Goal: Transaction & Acquisition: Purchase product/service

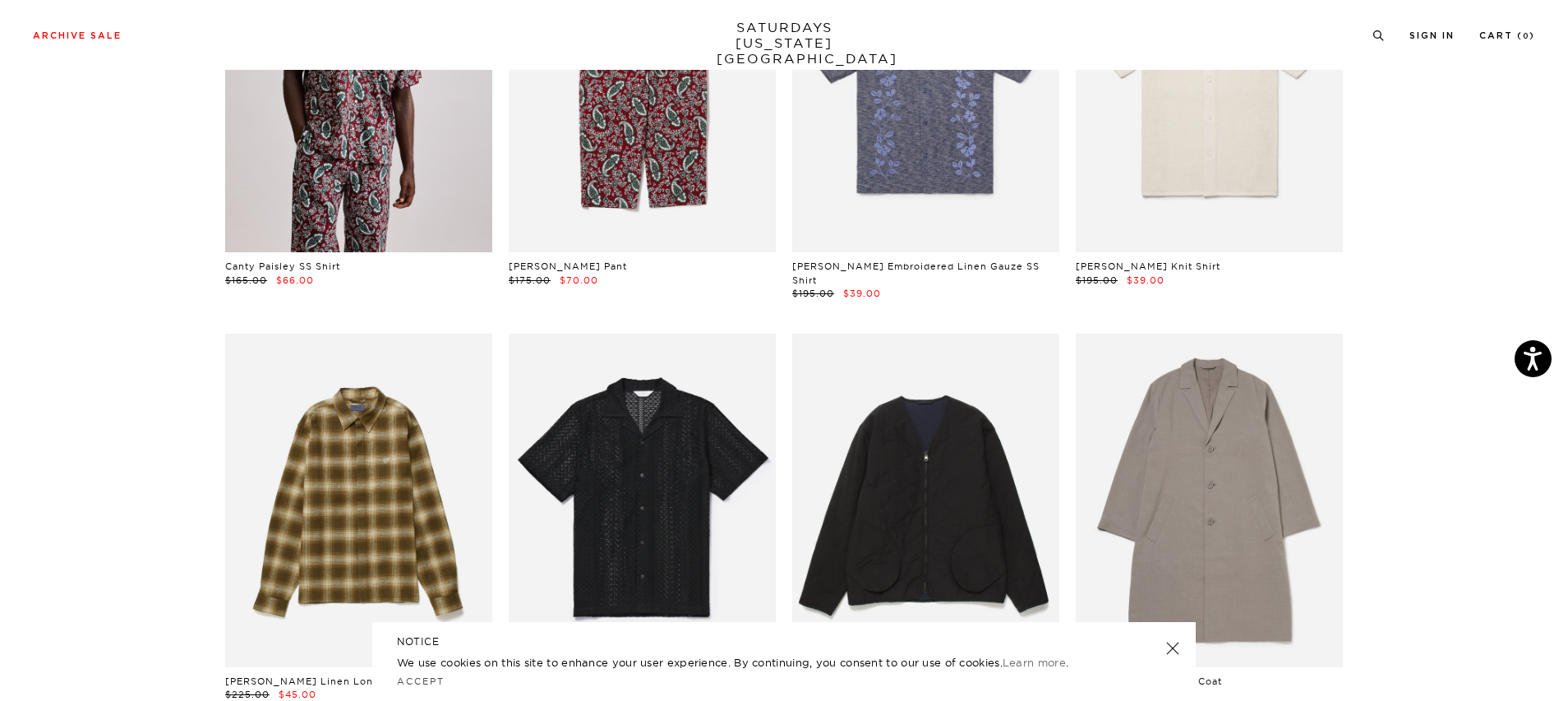
scroll to position [1764, 0]
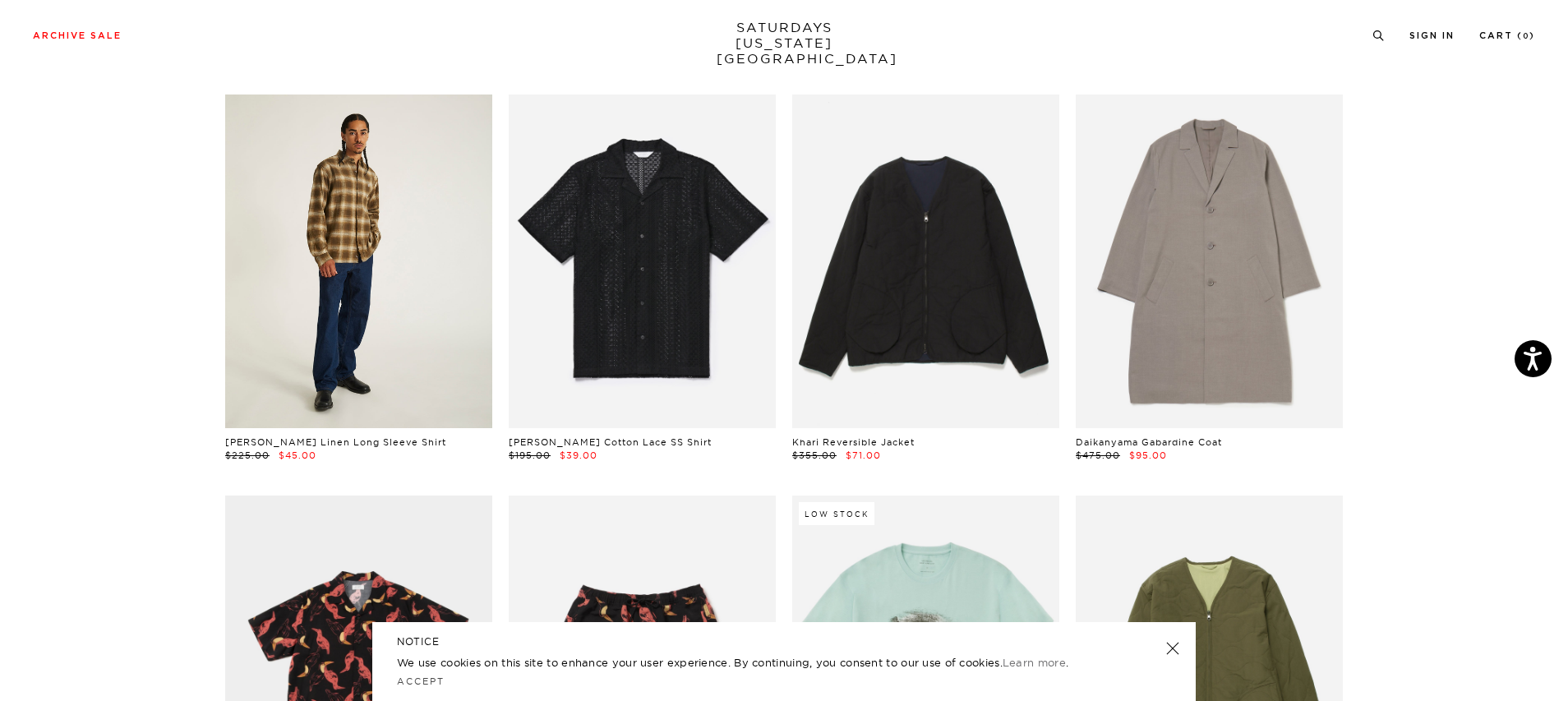
click at [389, 301] on link at bounding box center [358, 261] width 267 height 333
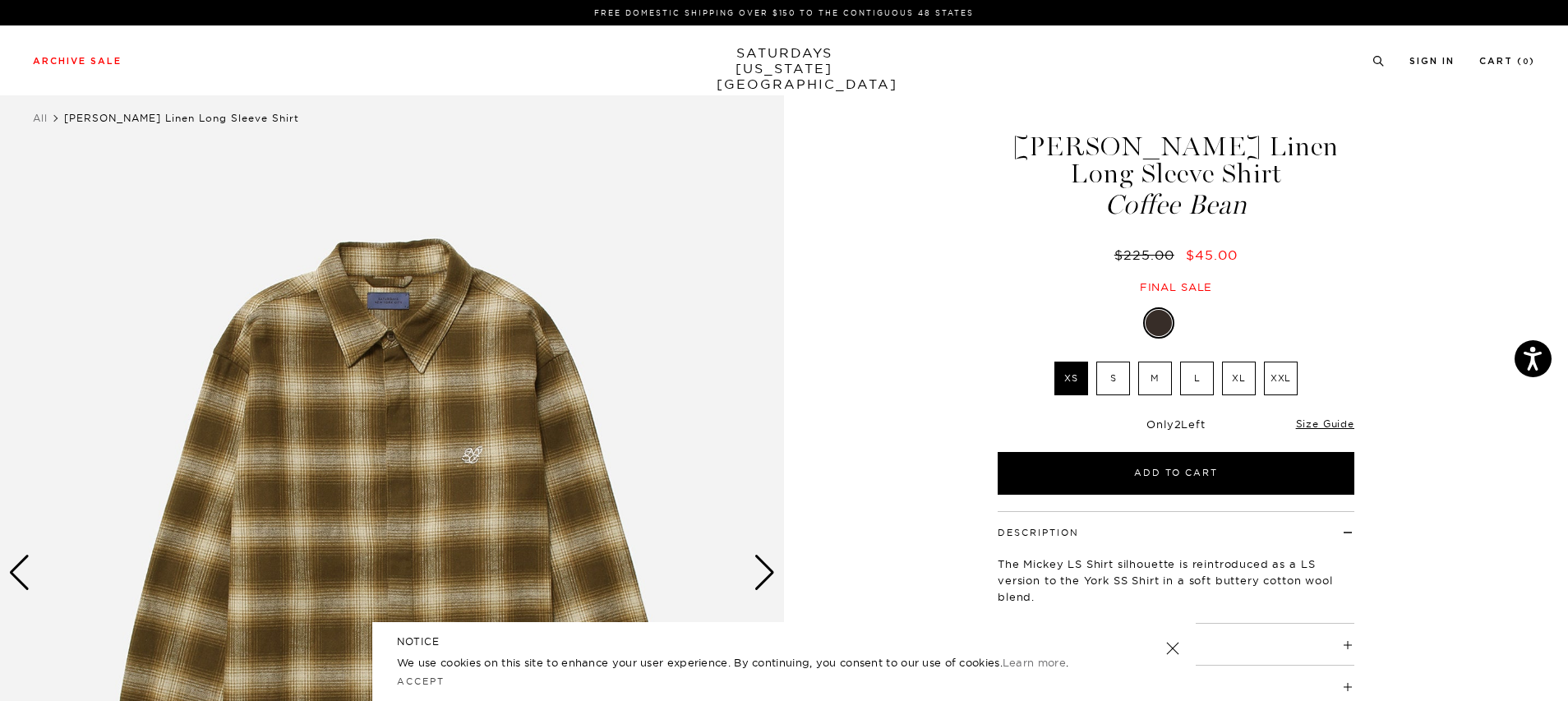
click at [763, 575] on div "Next slide" at bounding box center [764, 573] width 23 height 36
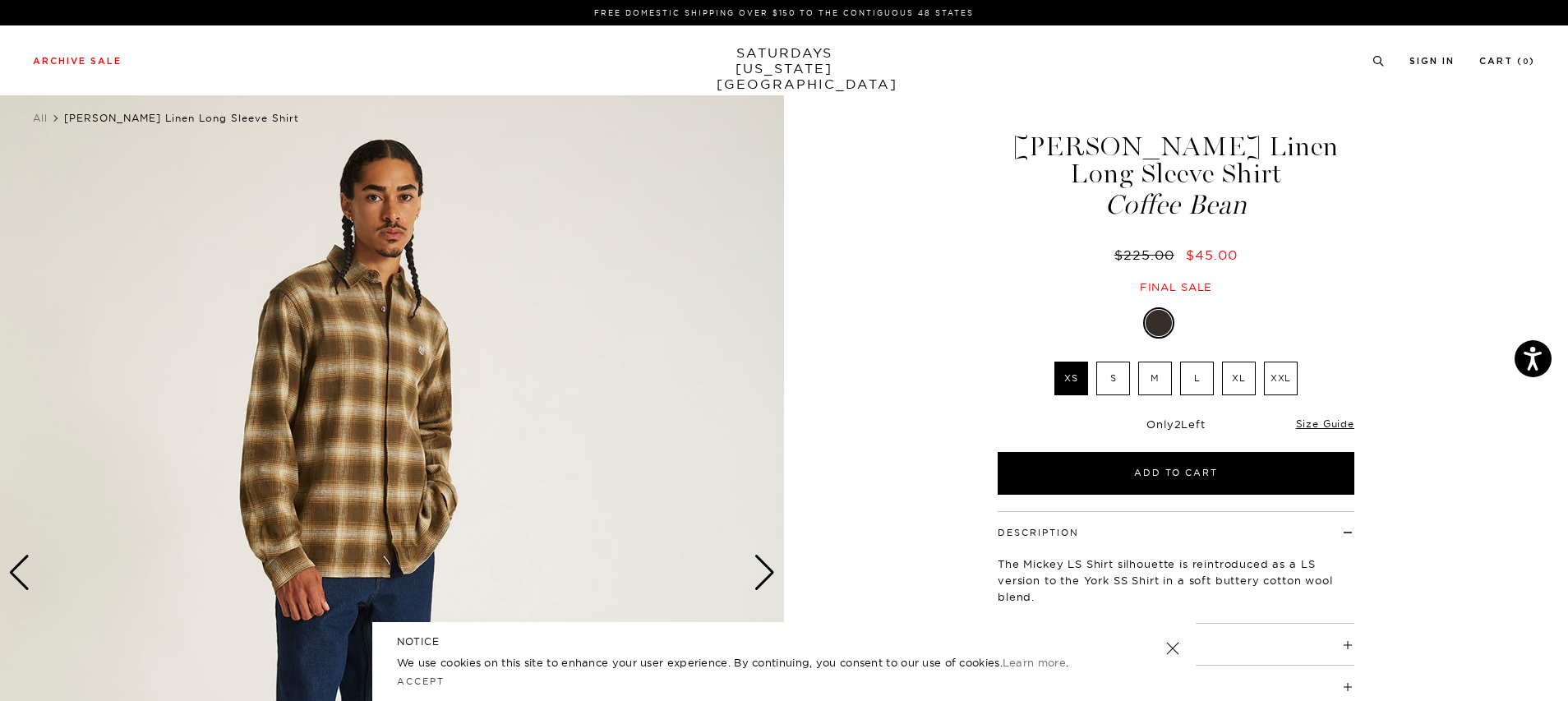
click at [764, 575] on div "Next slide" at bounding box center [764, 573] width 23 height 36
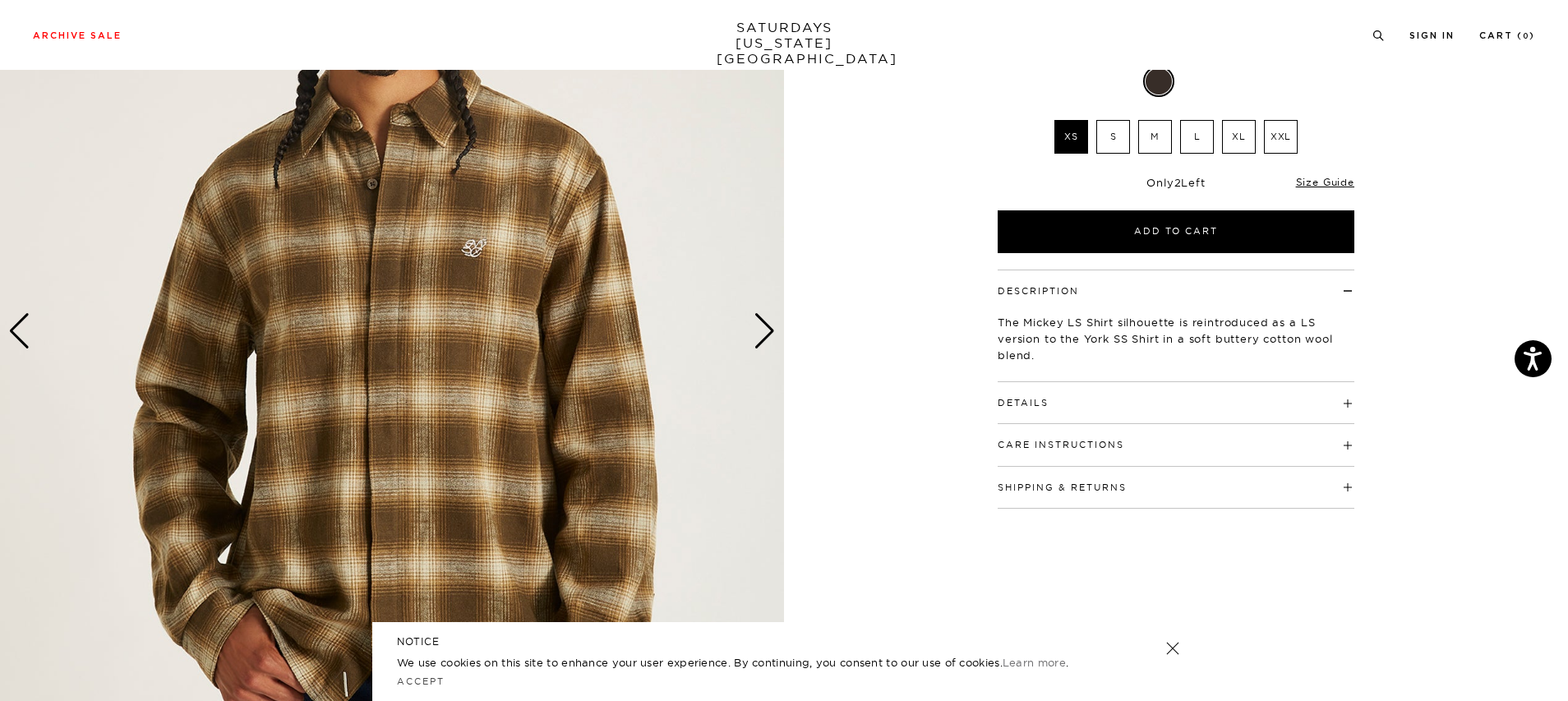
scroll to position [332, 0]
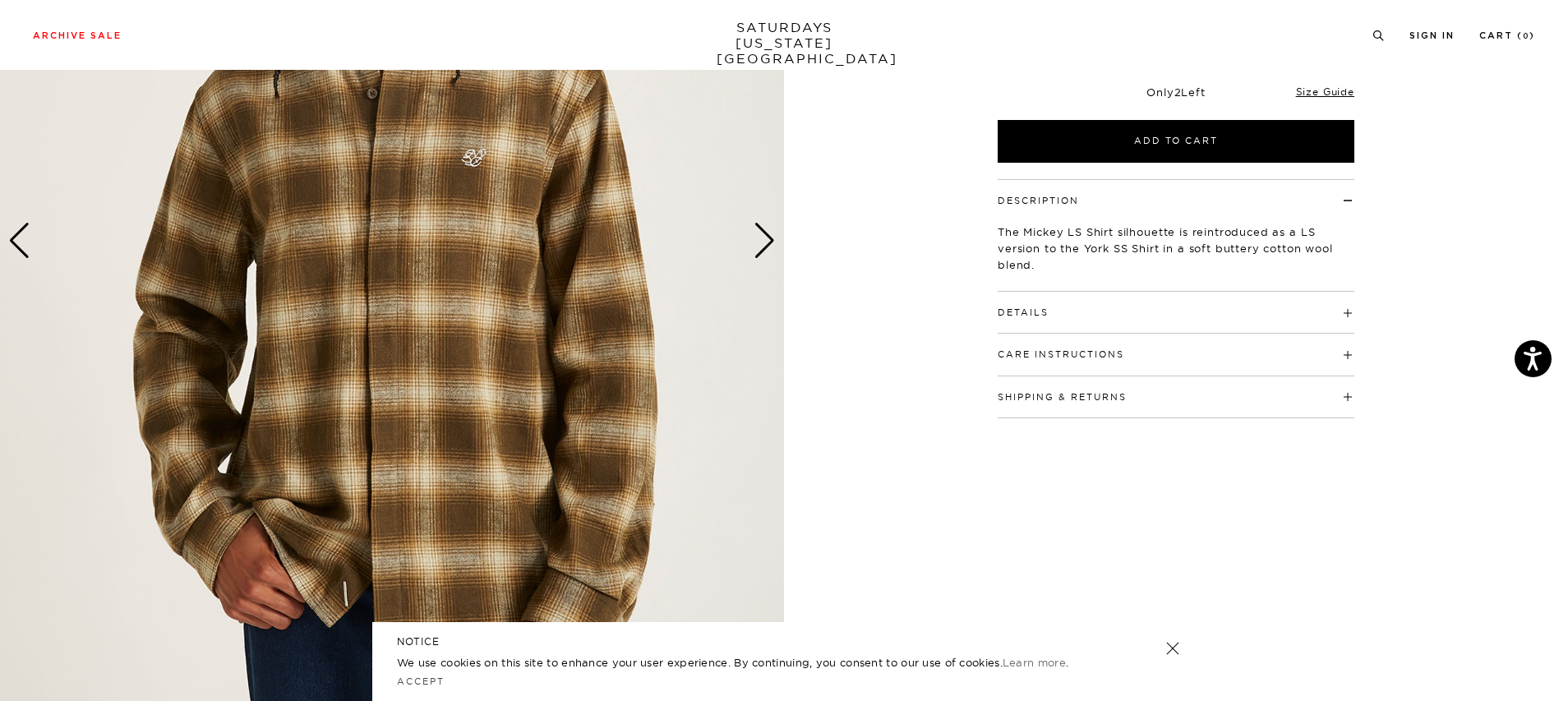
click at [751, 243] on img at bounding box center [392, 241] width 784 height 980
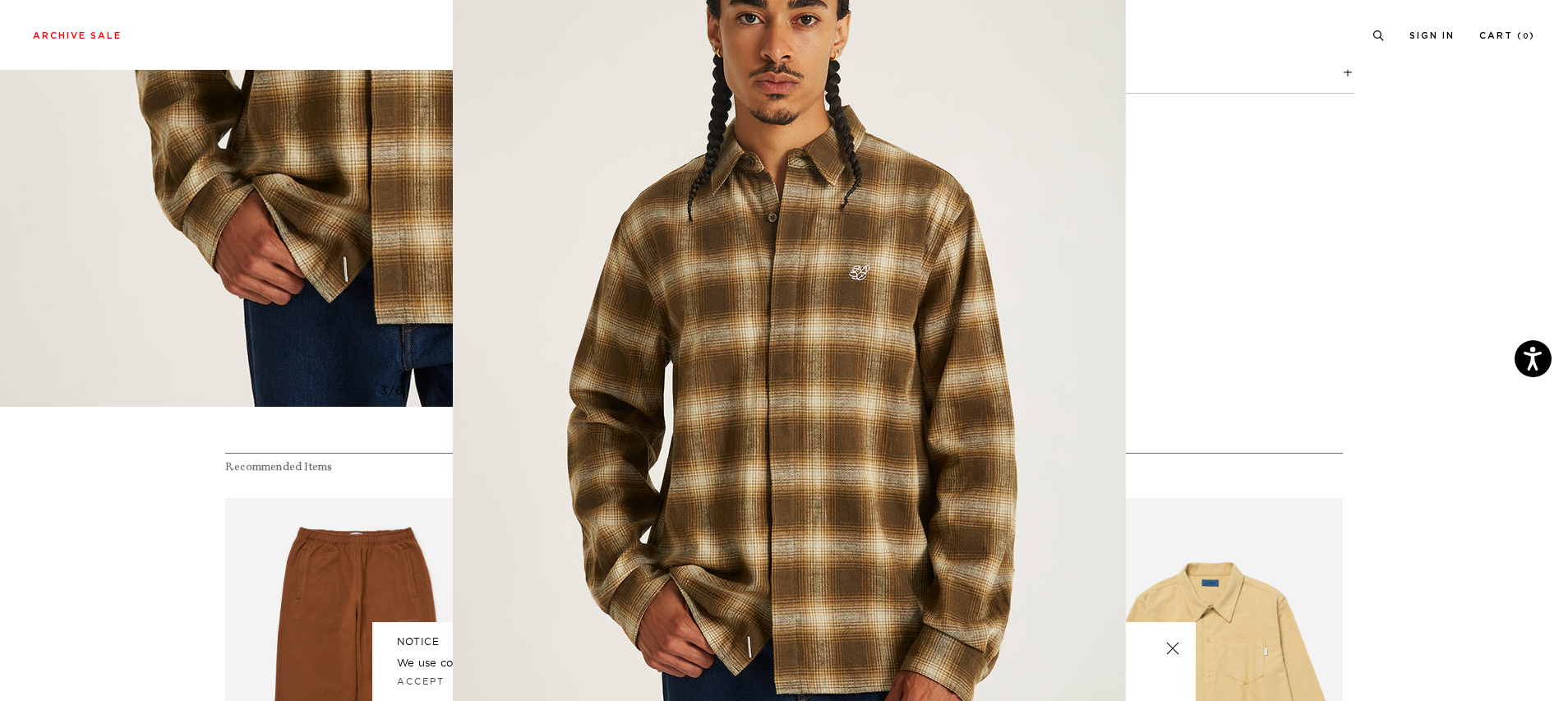
scroll to position [72, 0]
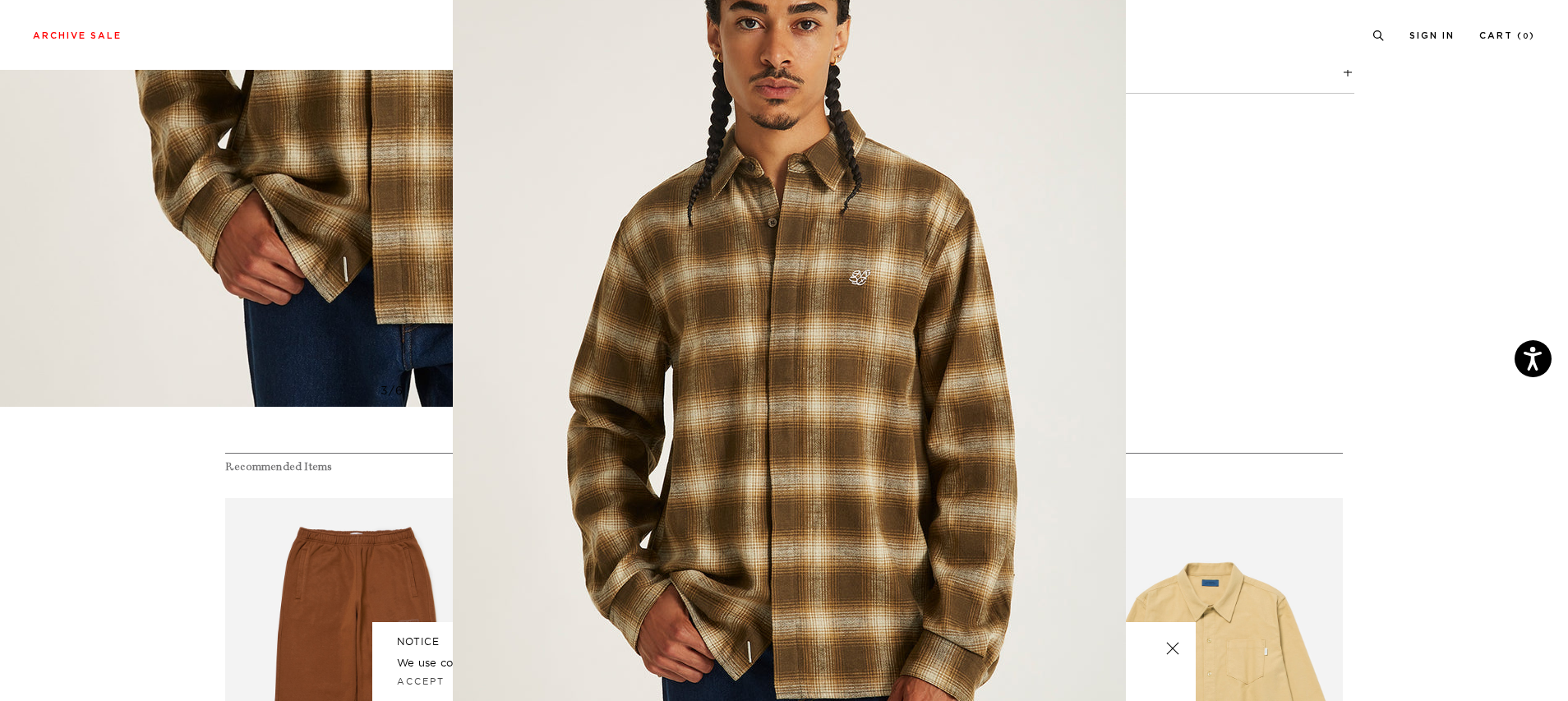
click at [1405, 323] on figure at bounding box center [784, 350] width 1568 height 701
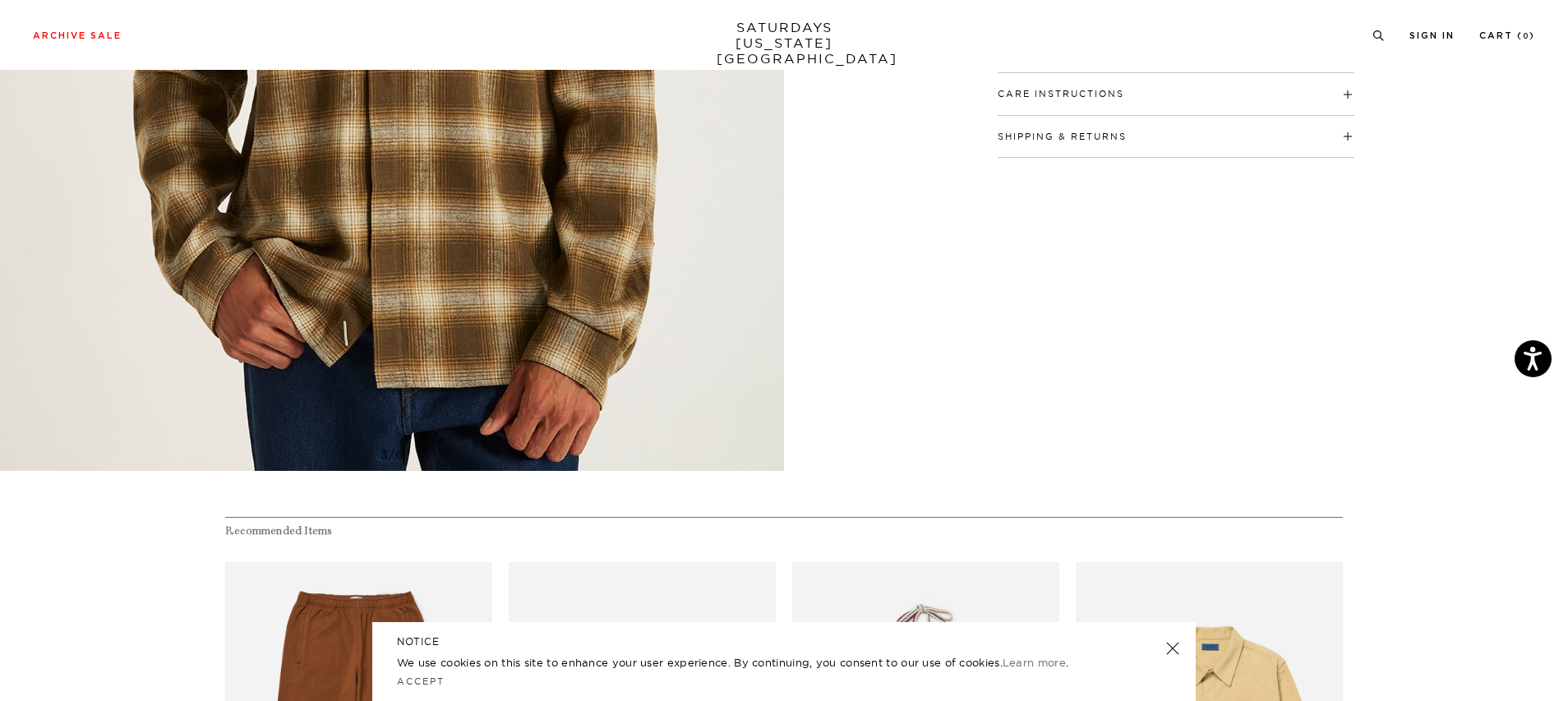
scroll to position [343, 0]
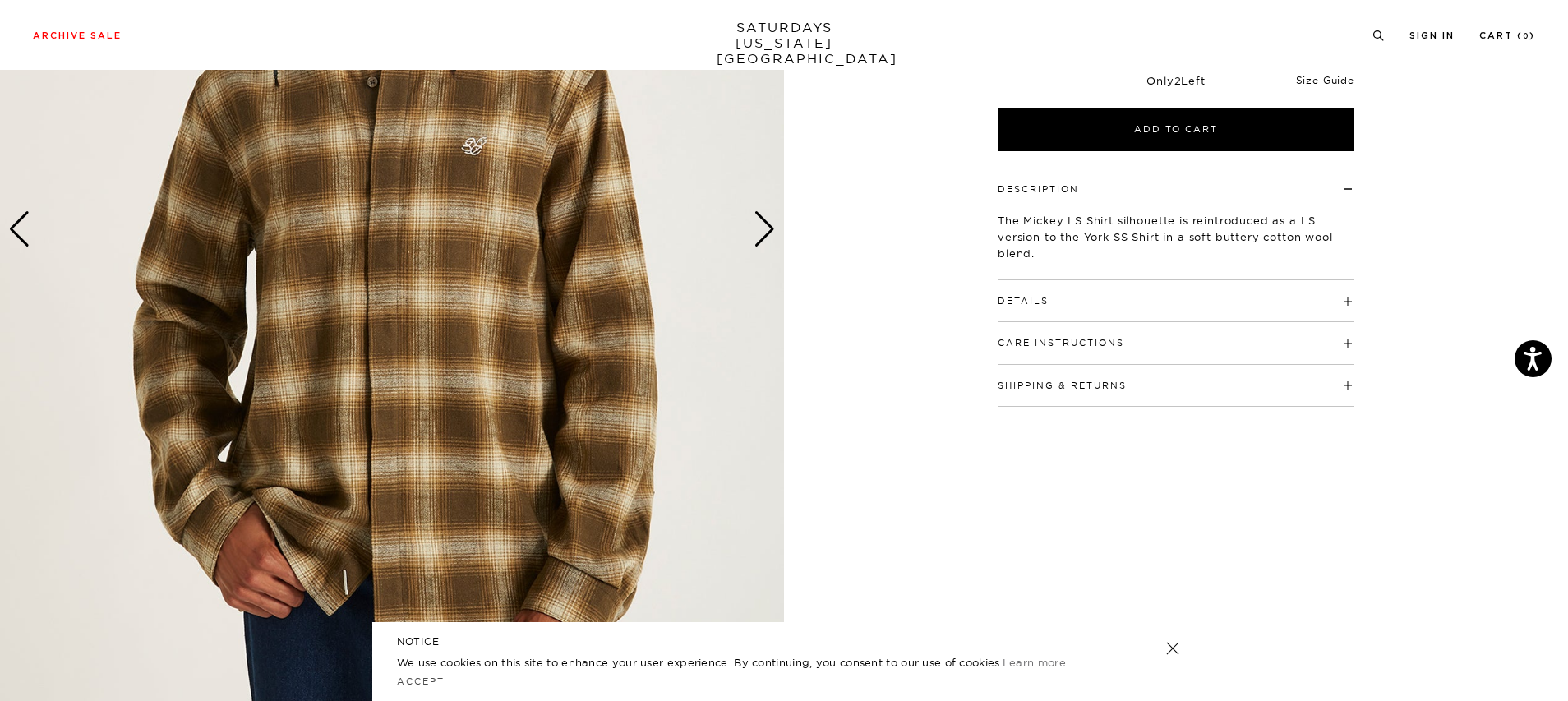
click at [1085, 290] on h4 "Details" at bounding box center [1176, 293] width 357 height 28
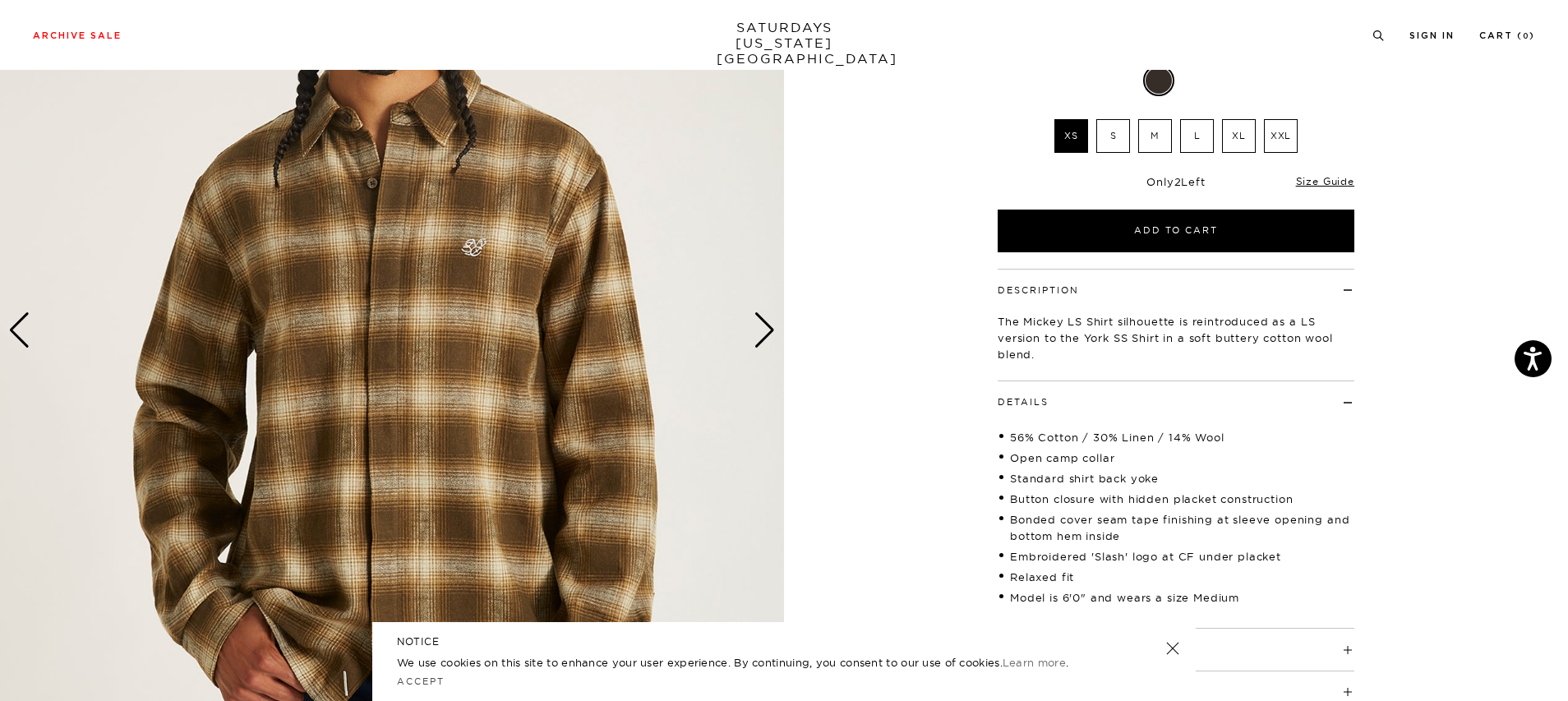
scroll to position [0, 0]
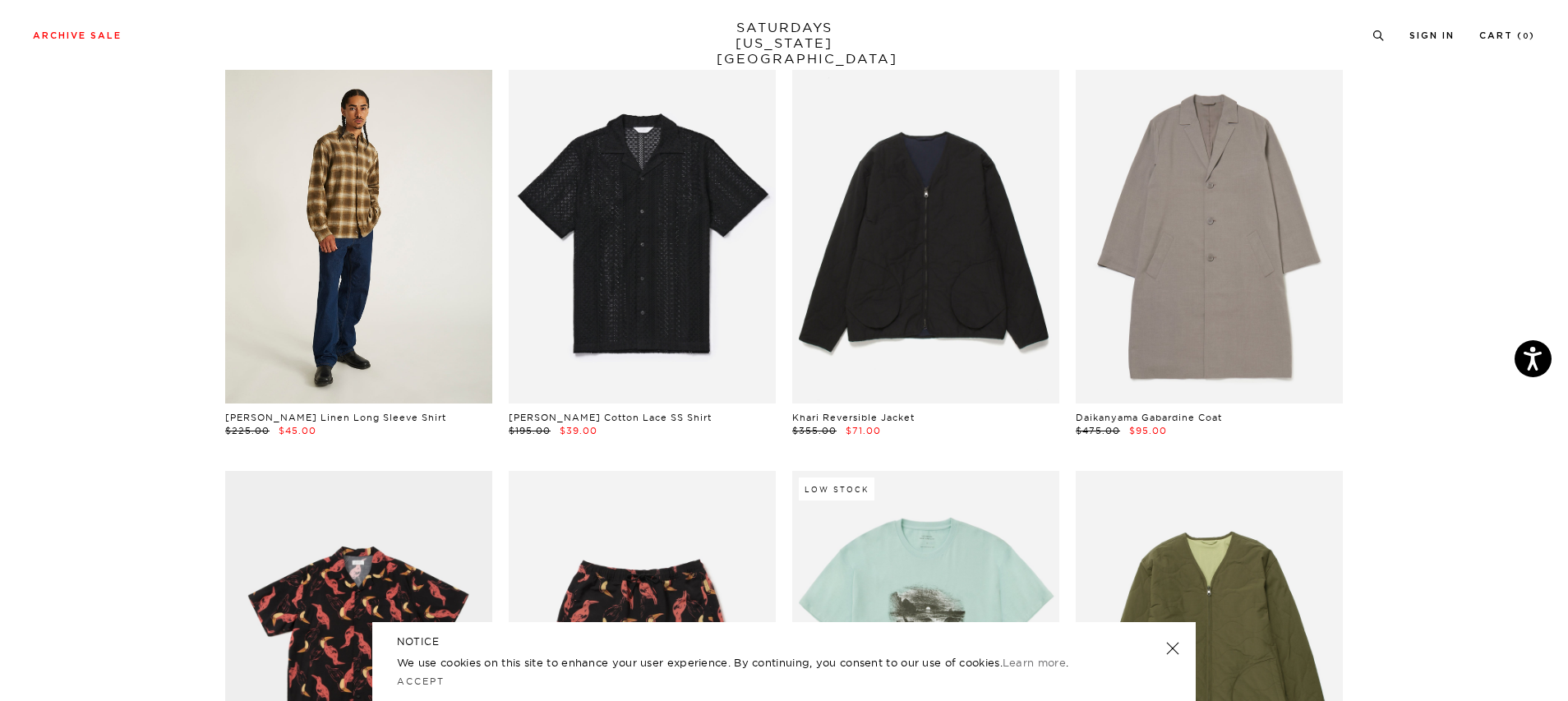
scroll to position [1717, 0]
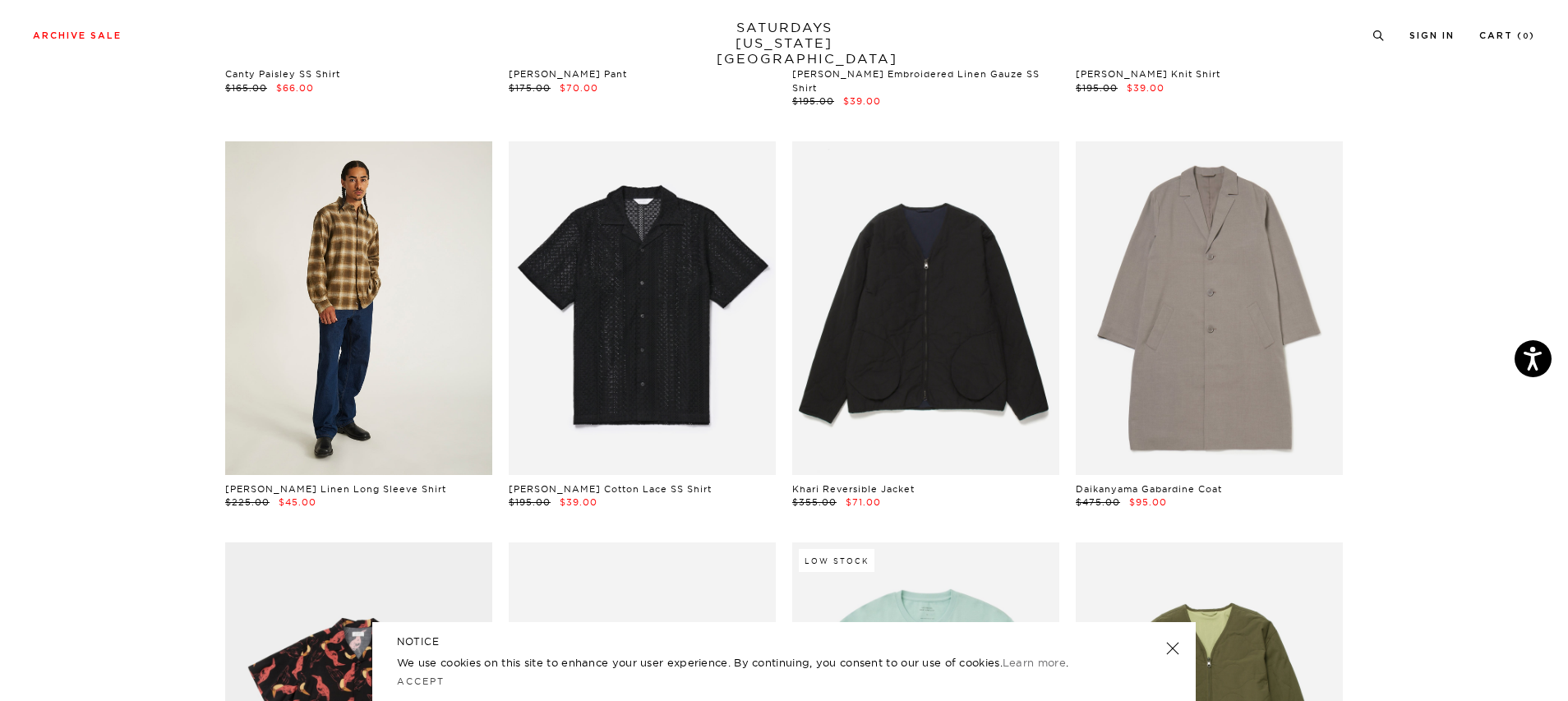
click at [403, 324] on link at bounding box center [358, 308] width 267 height 333
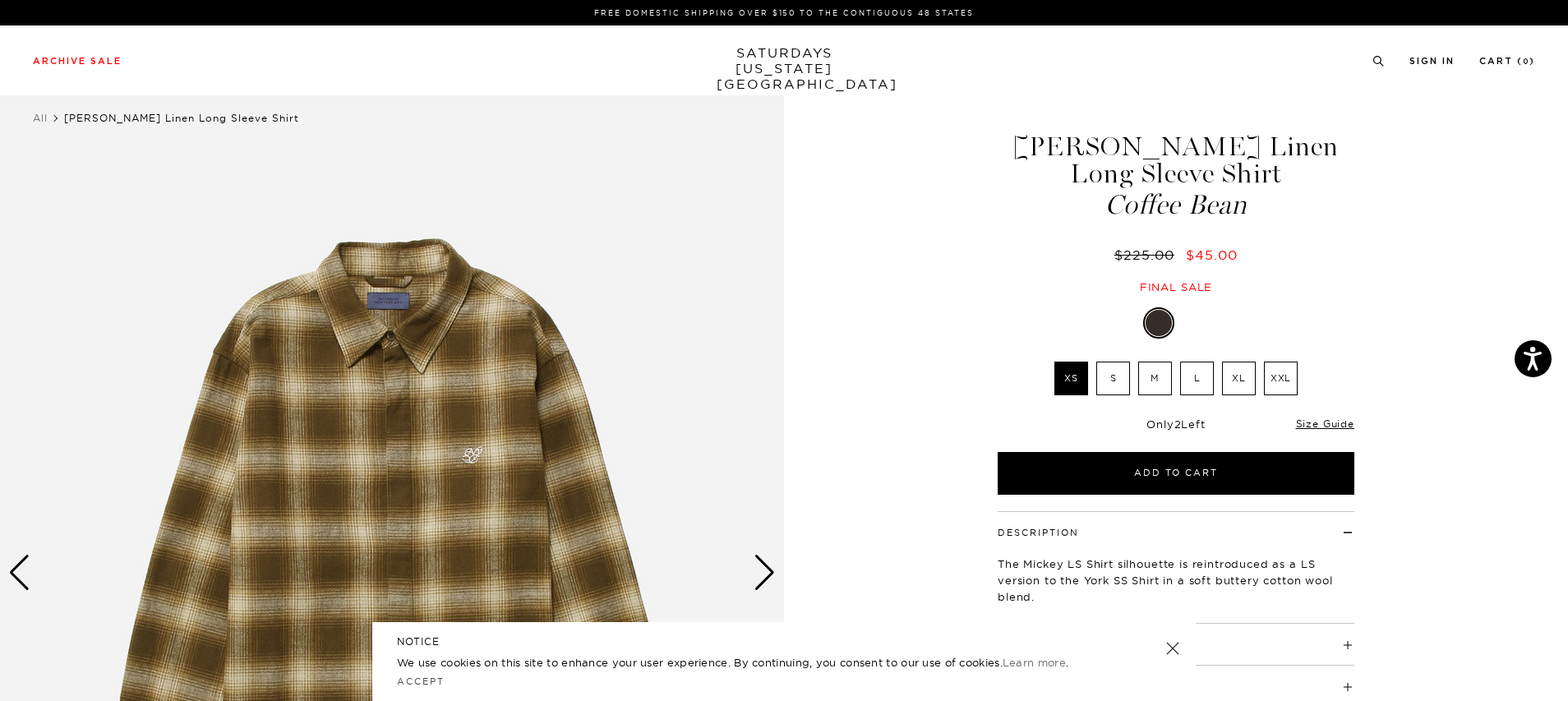
click at [1171, 651] on link at bounding box center [1173, 648] width 23 height 23
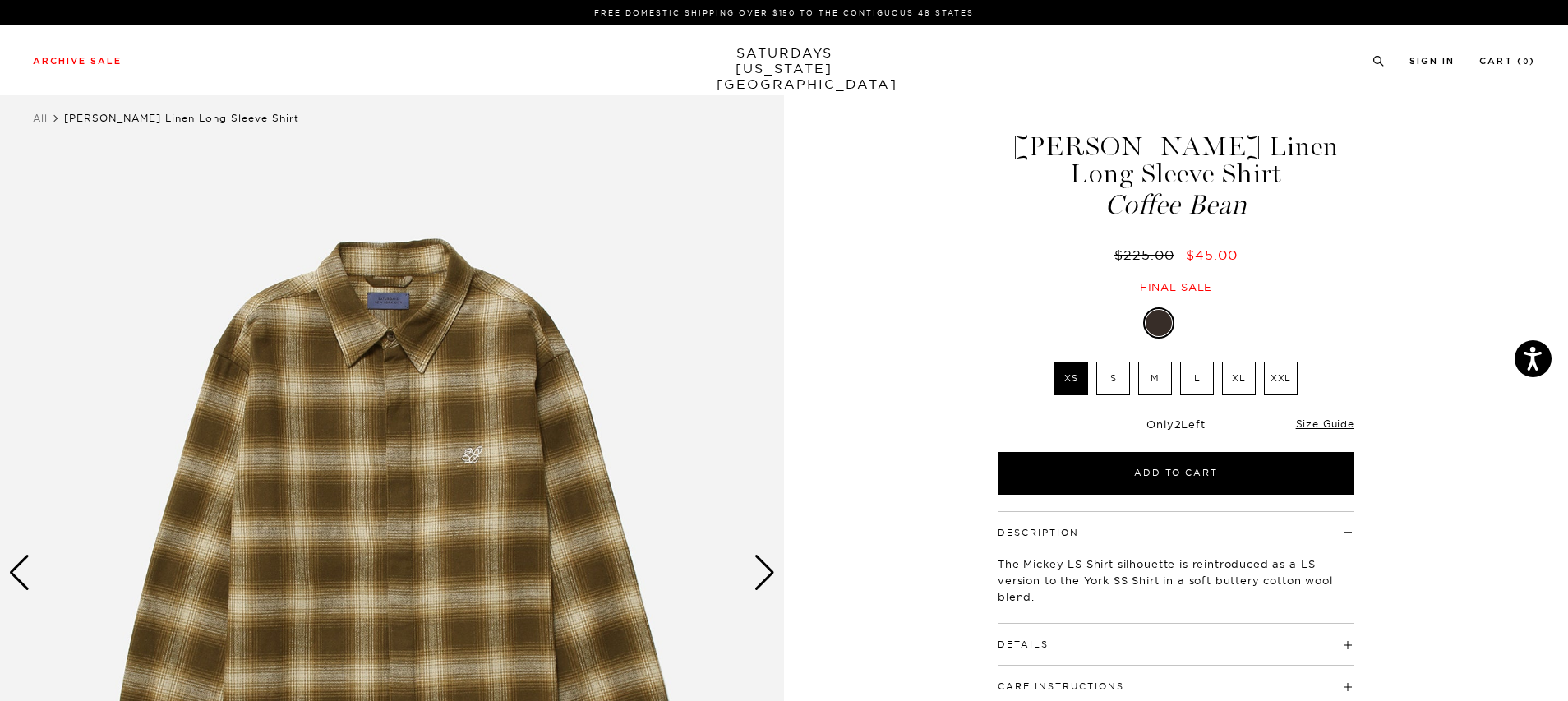
click at [1371, 578] on div "Description The Mickey LS Shirt silhouette is reintroduced as a LS version to t…" at bounding box center [1175, 630] width 411 height 239
